Goal: Task Accomplishment & Management: Manage account settings

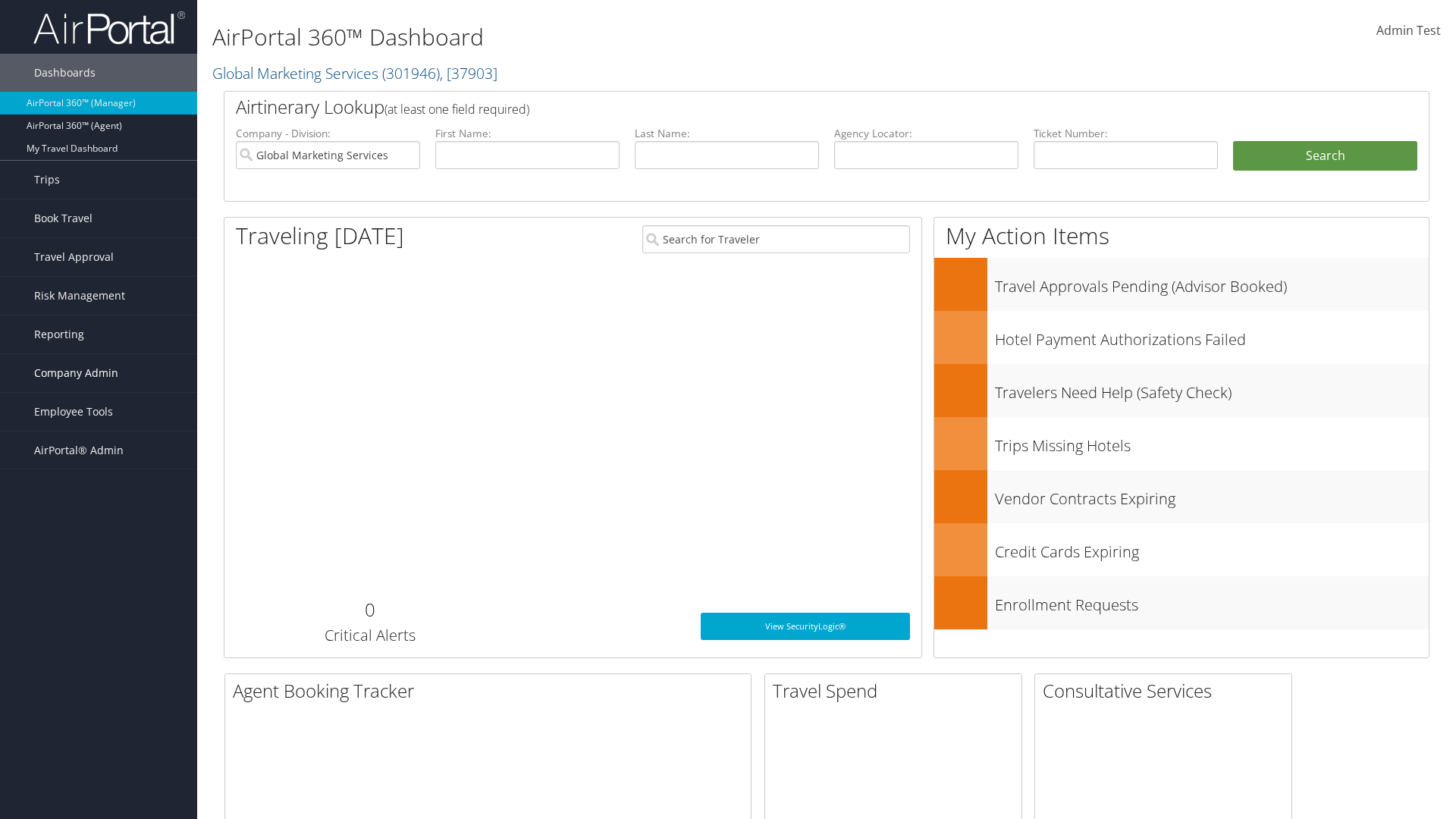
click at [99, 373] on span "Company Admin" at bounding box center [76, 373] width 84 height 38
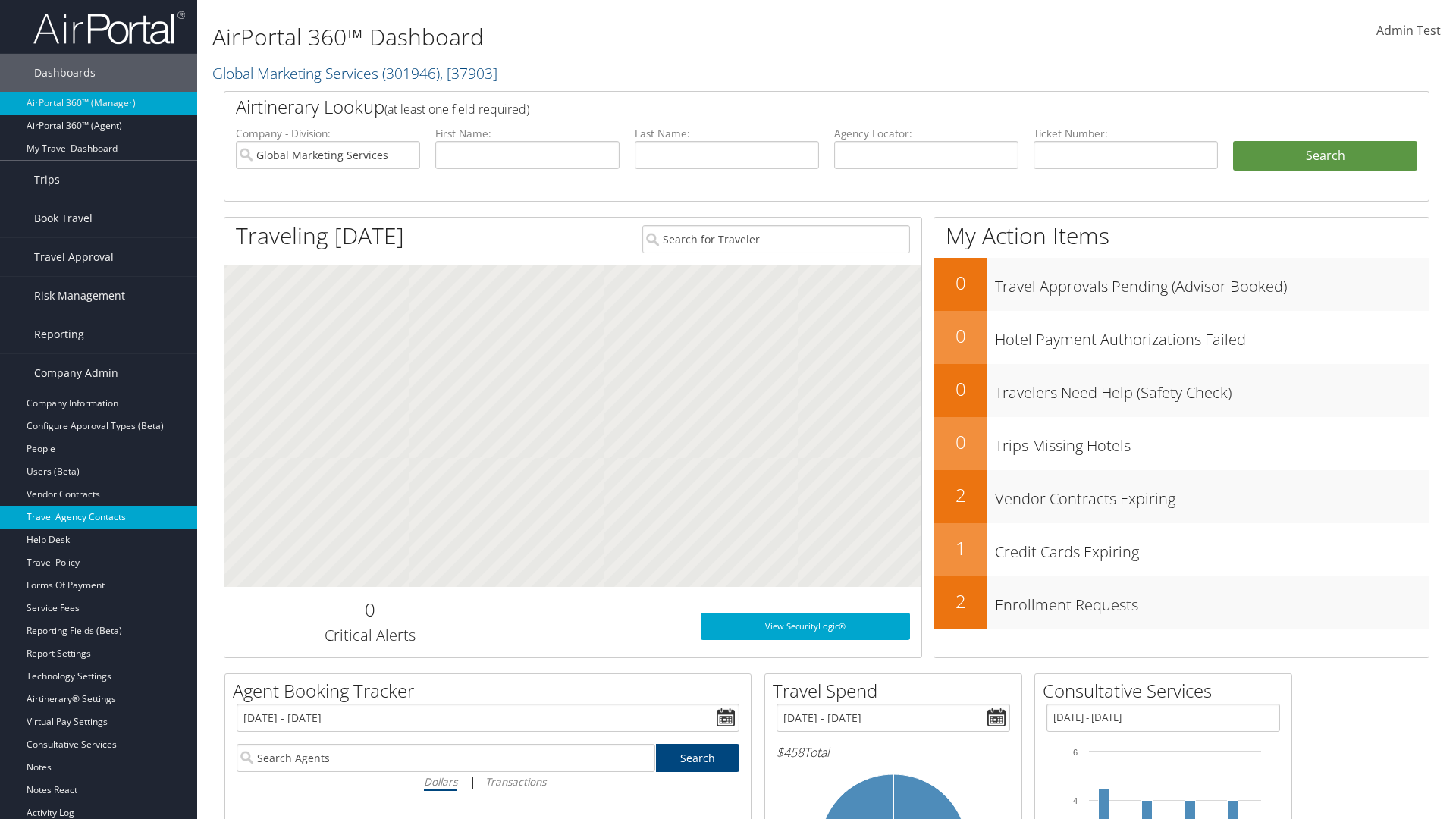
click at [99, 517] on link "Travel Agency Contacts" at bounding box center [98, 516] width 197 height 22
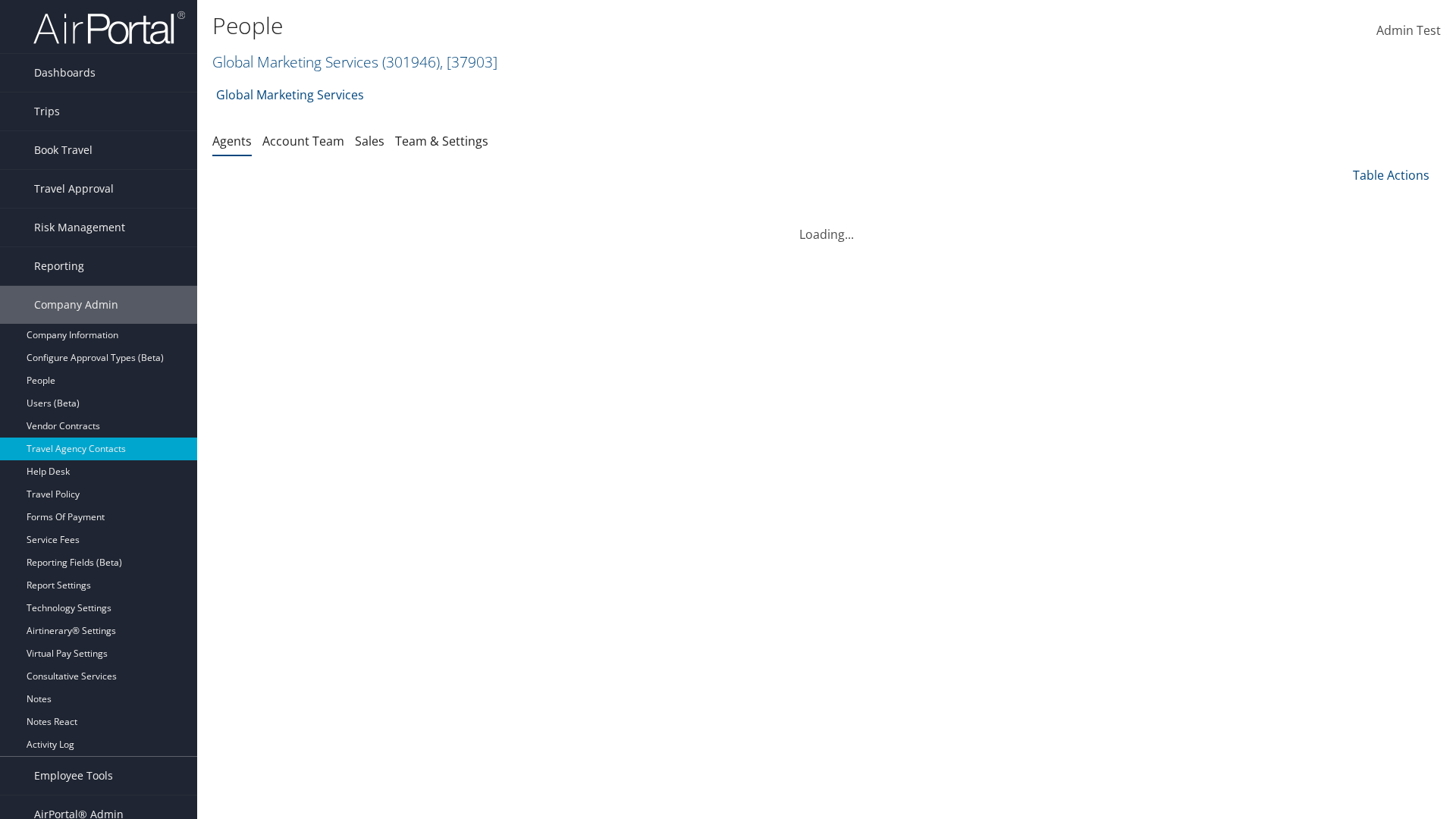
click at [293, 62] on link "Global Marketing Services ( 301946 ) , [ 37903 ]" at bounding box center [354, 62] width 285 height 21
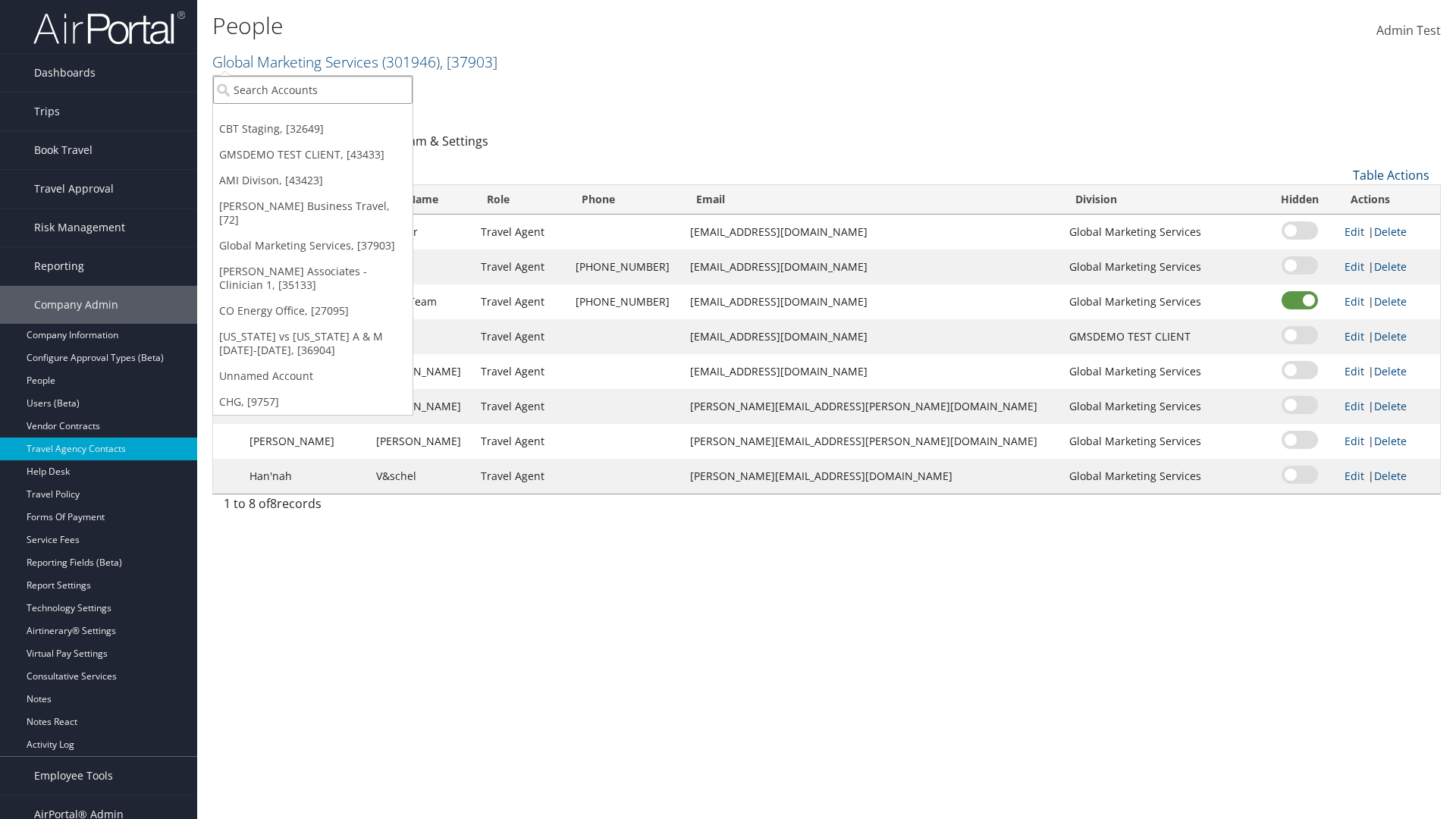
click at [313, 90] on input "search" at bounding box center [313, 90] width 199 height 28
type input "CBTSTG"
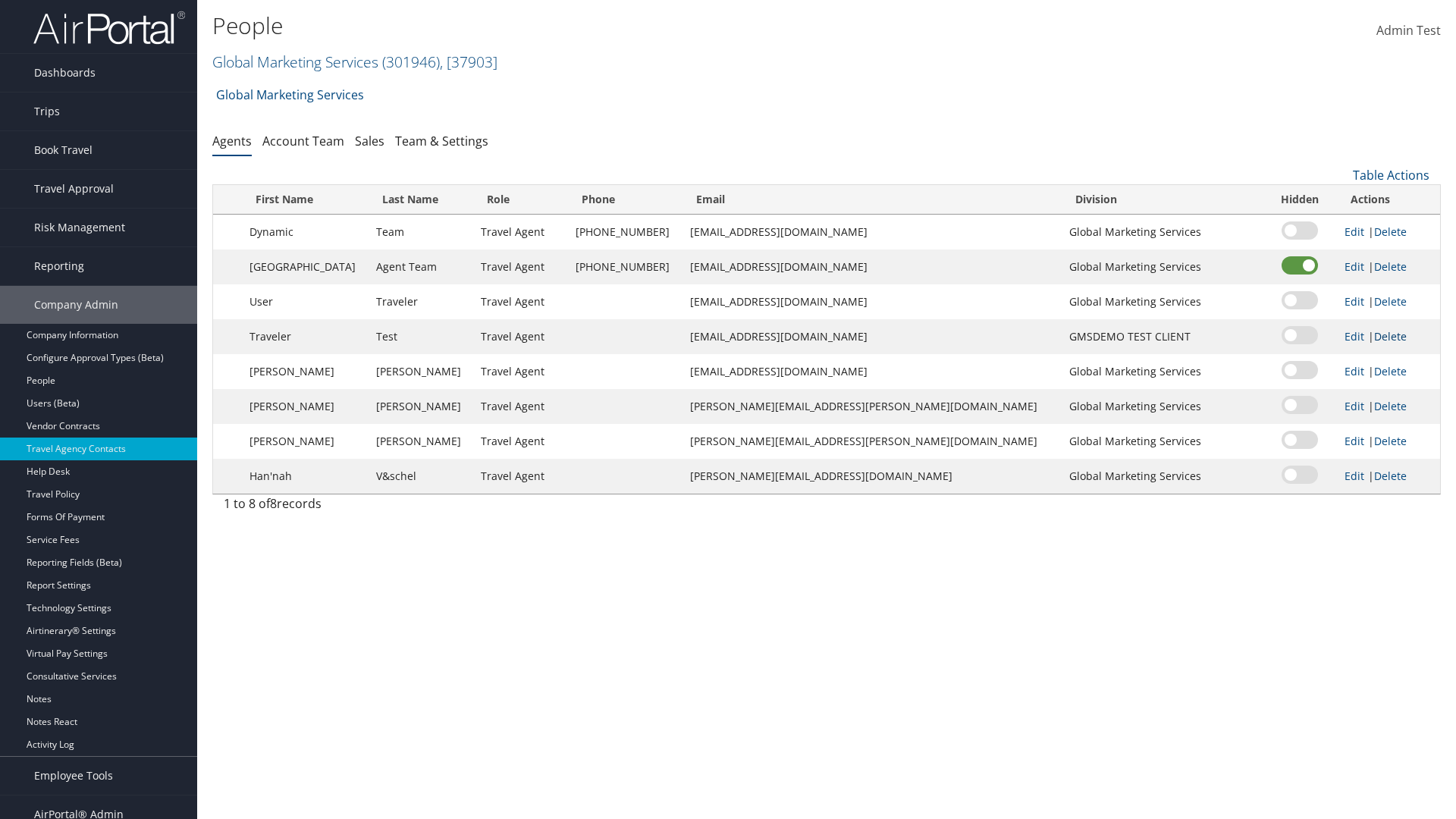
click at [1375, 336] on link "Delete" at bounding box center [1390, 336] width 32 height 15
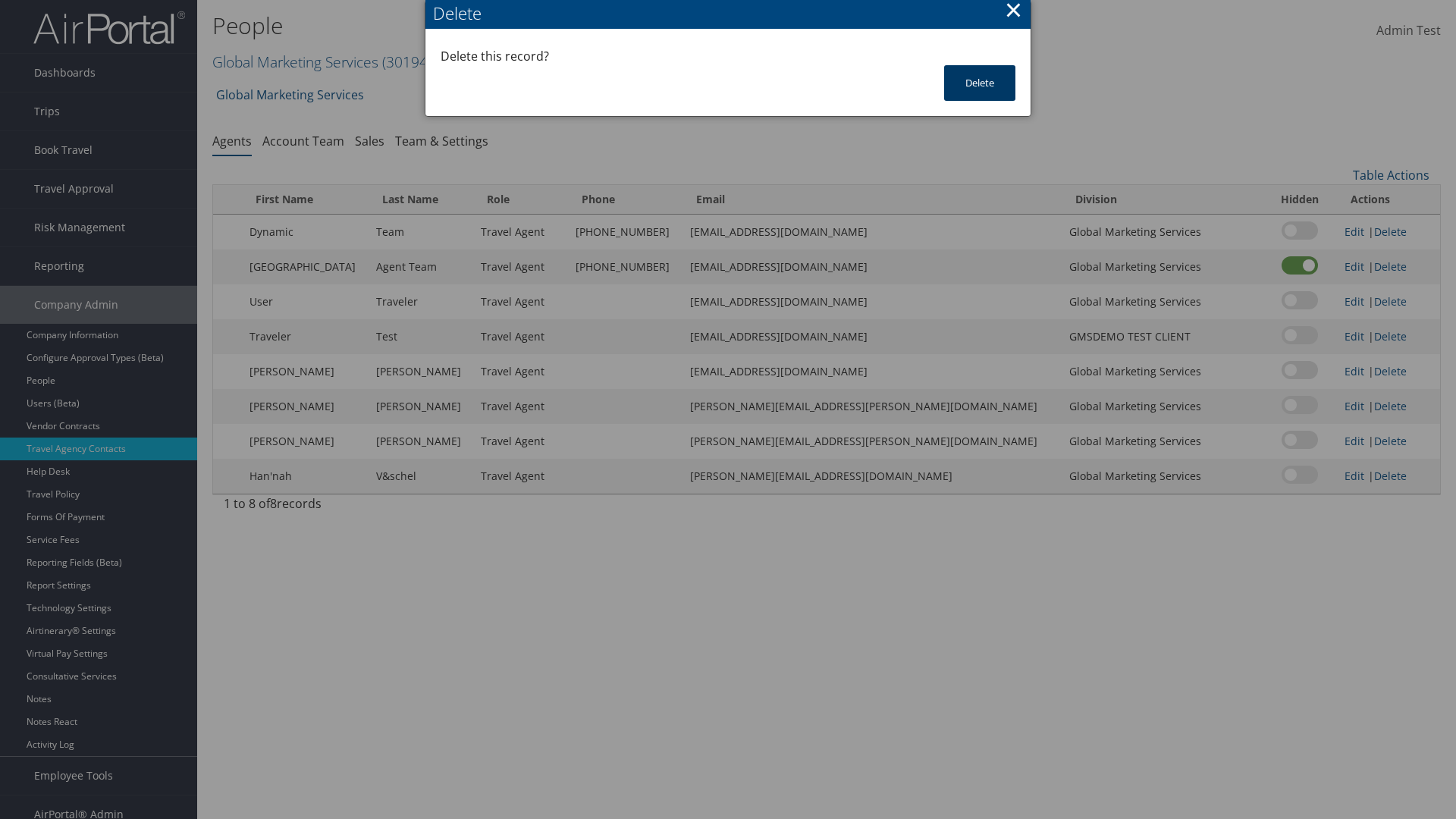
click at [980, 83] on button "Delete" at bounding box center [980, 83] width 71 height 36
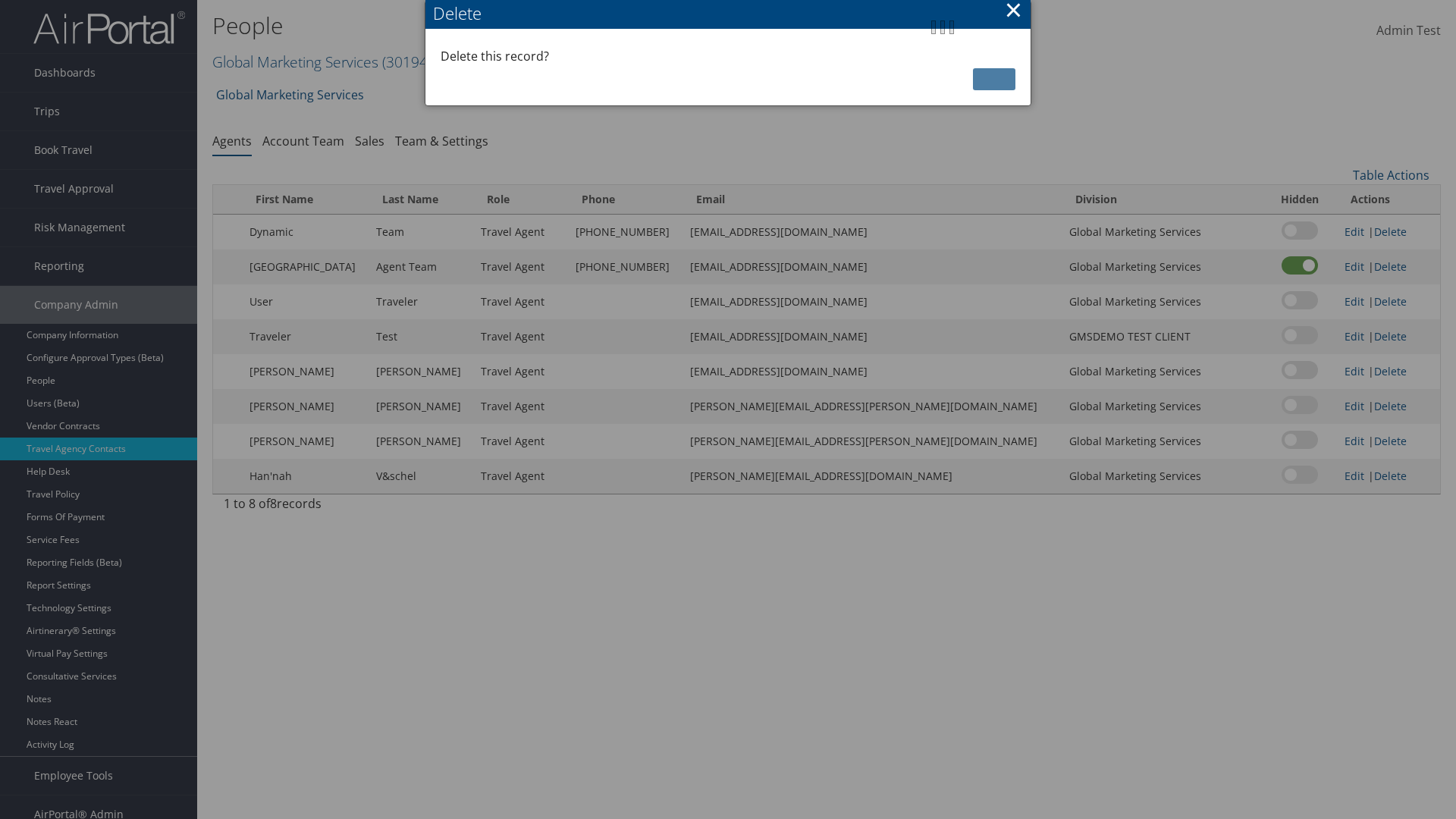
scroll to position [15, 0]
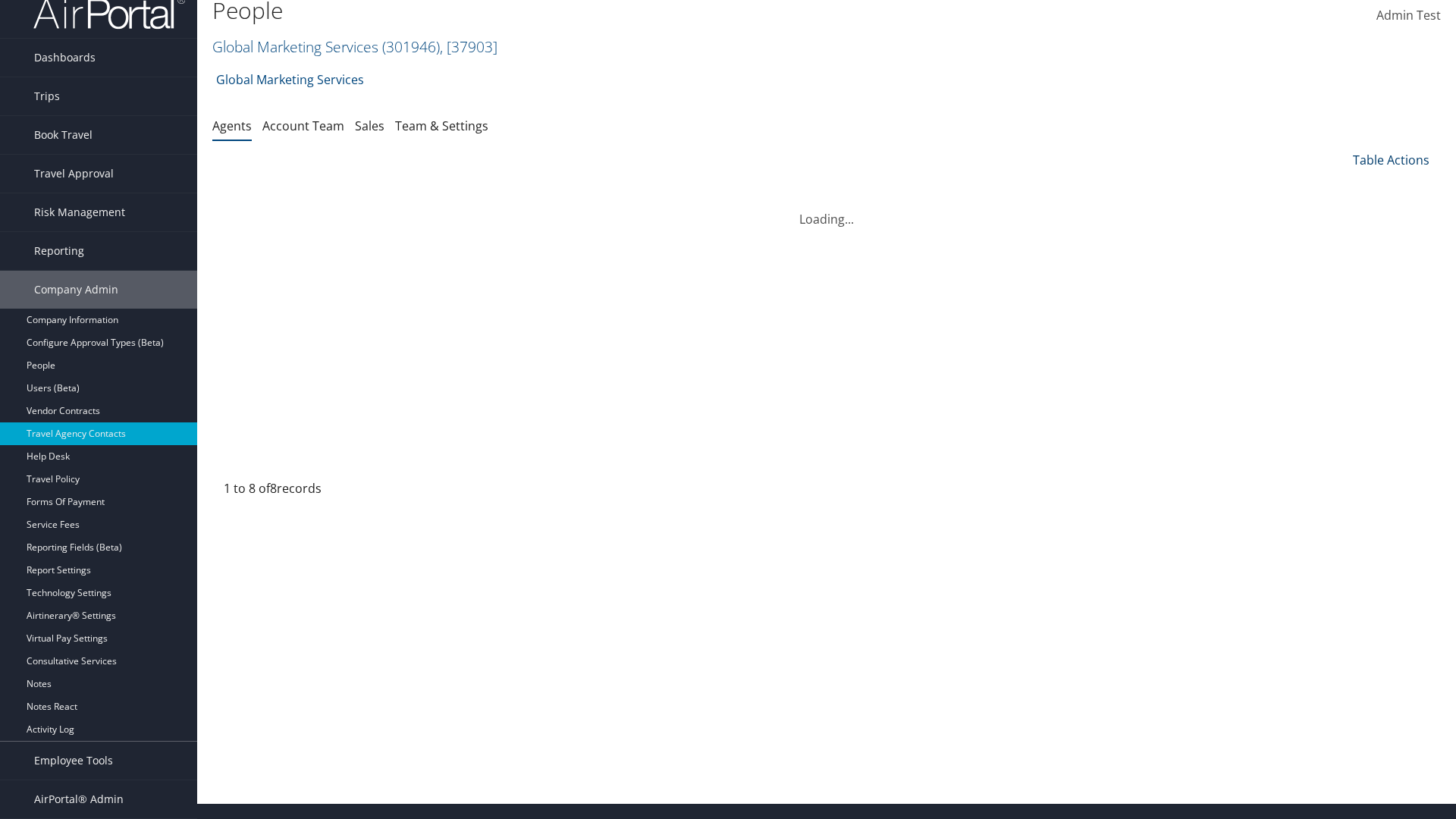
click at [1390, 160] on link "Table Actions" at bounding box center [1390, 160] width 76 height 17
click at [1339, 209] on link "Add New Contact" at bounding box center [1340, 208] width 199 height 25
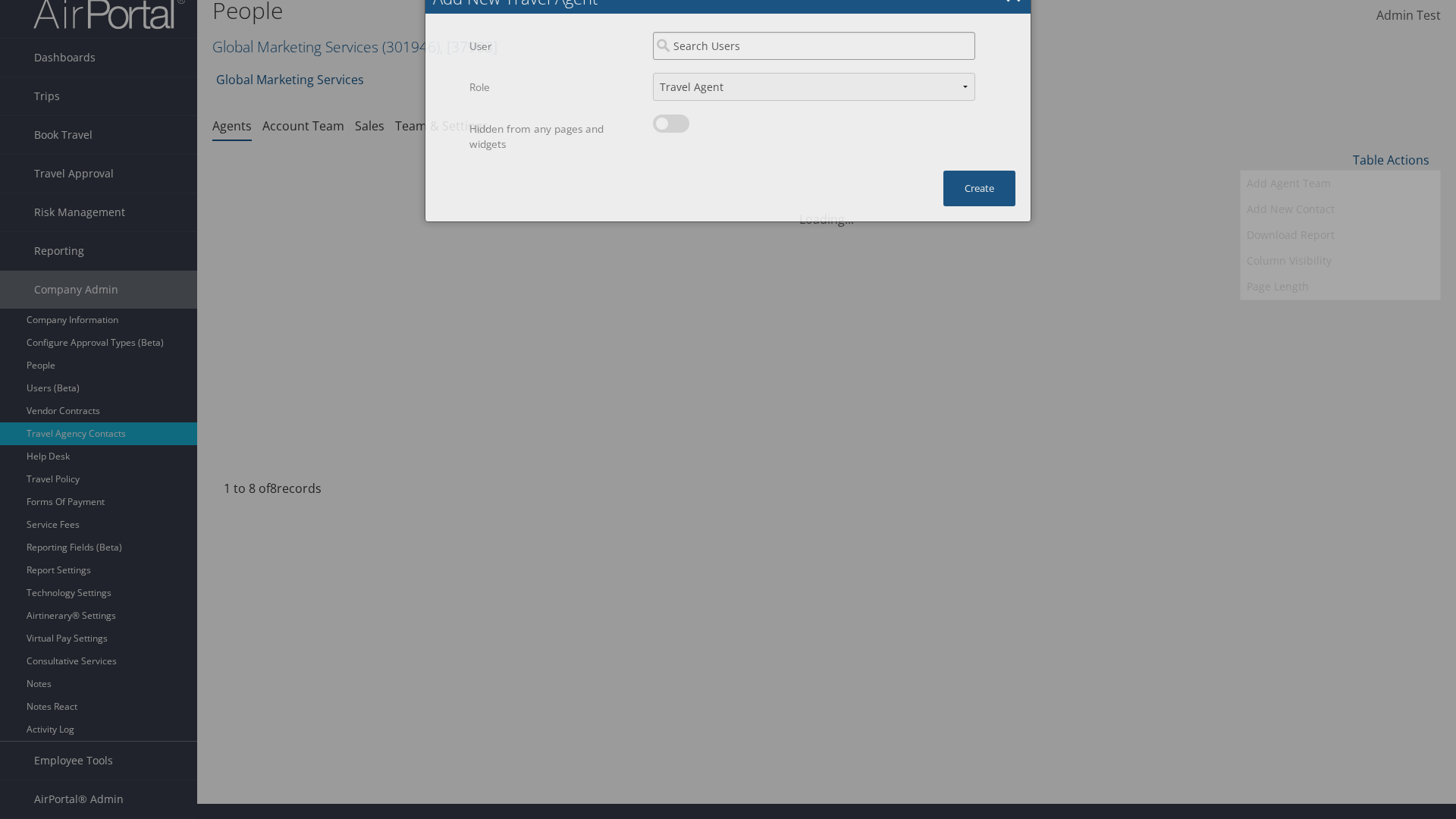
click at [814, 60] on input "search" at bounding box center [814, 46] width 322 height 28
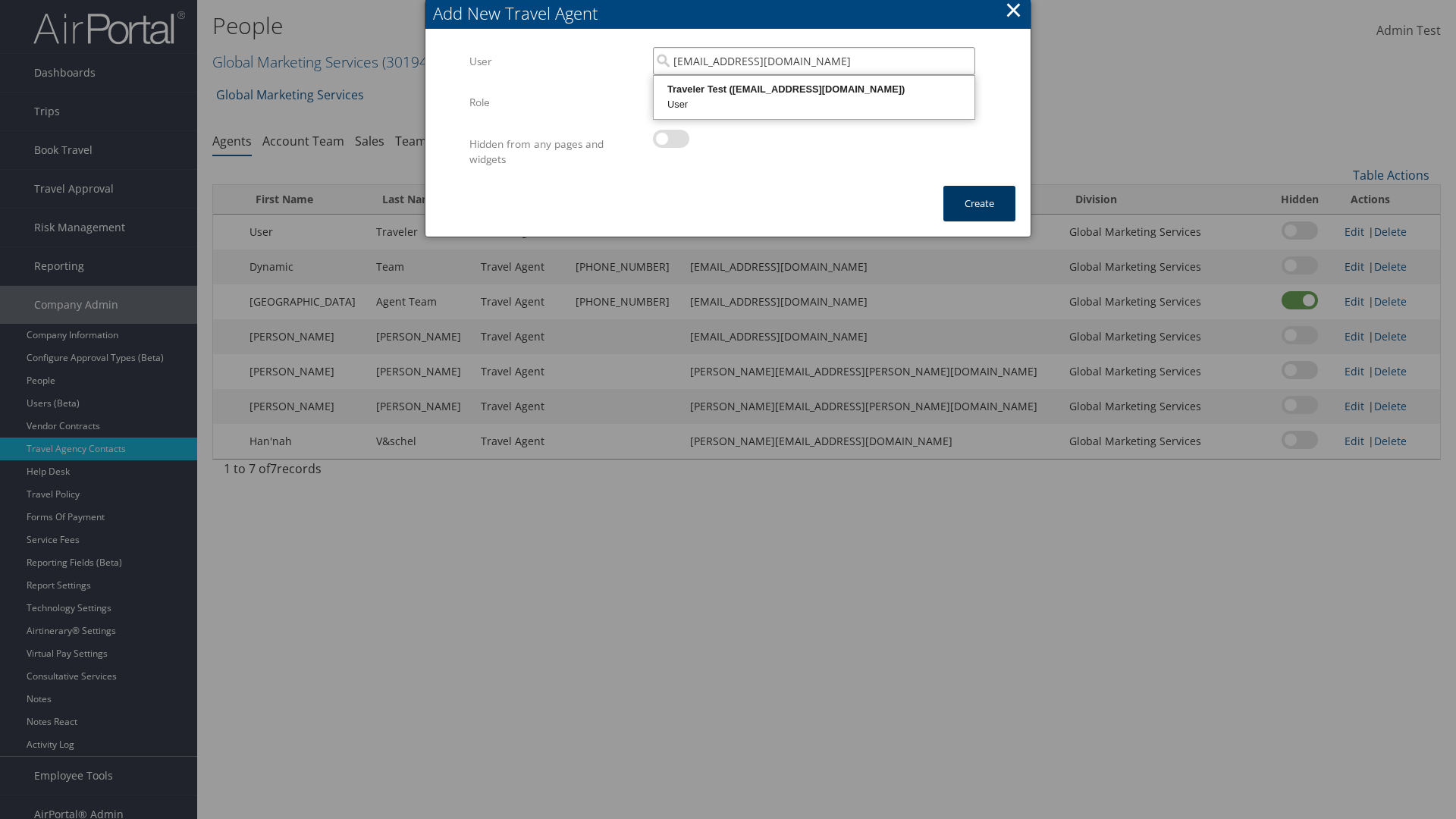
click at [814, 97] on div "User" at bounding box center [814, 105] width 317 height 15
type input "Traveler Test"
click at [979, 203] on button "Create" at bounding box center [979, 204] width 72 height 36
